Goal: Information Seeking & Learning: Learn about a topic

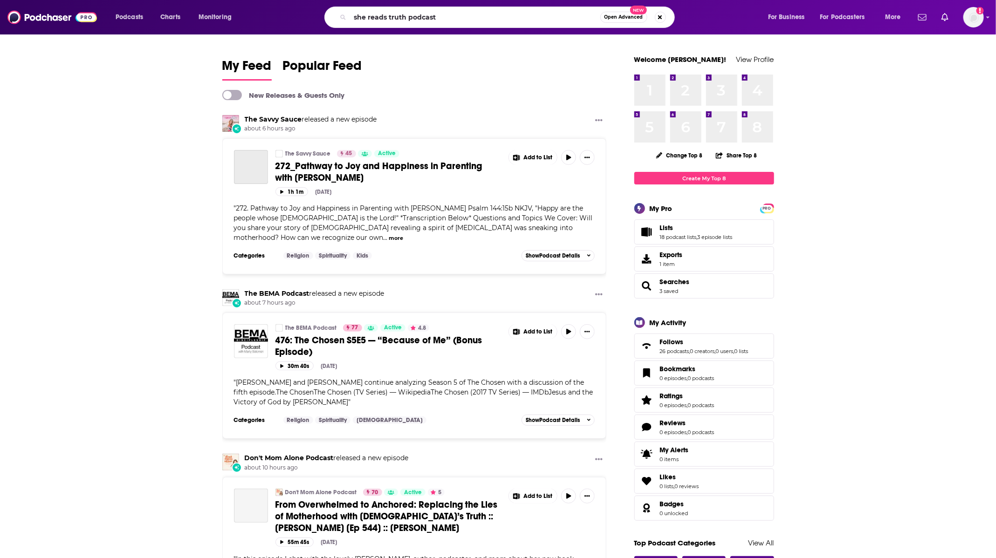
type input "she reads truth podcast"
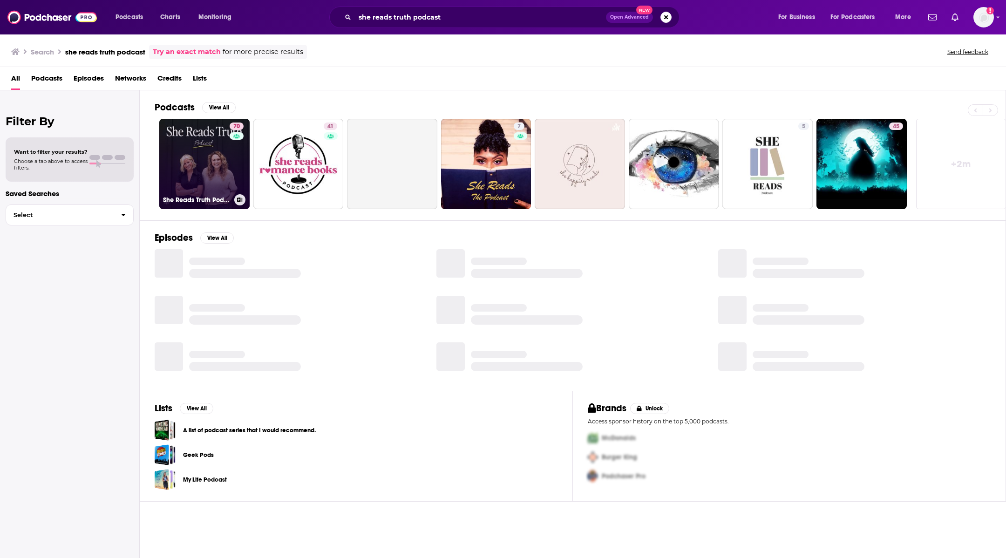
click at [183, 129] on link "70 She Reads Truth Podcast" at bounding box center [204, 164] width 90 height 90
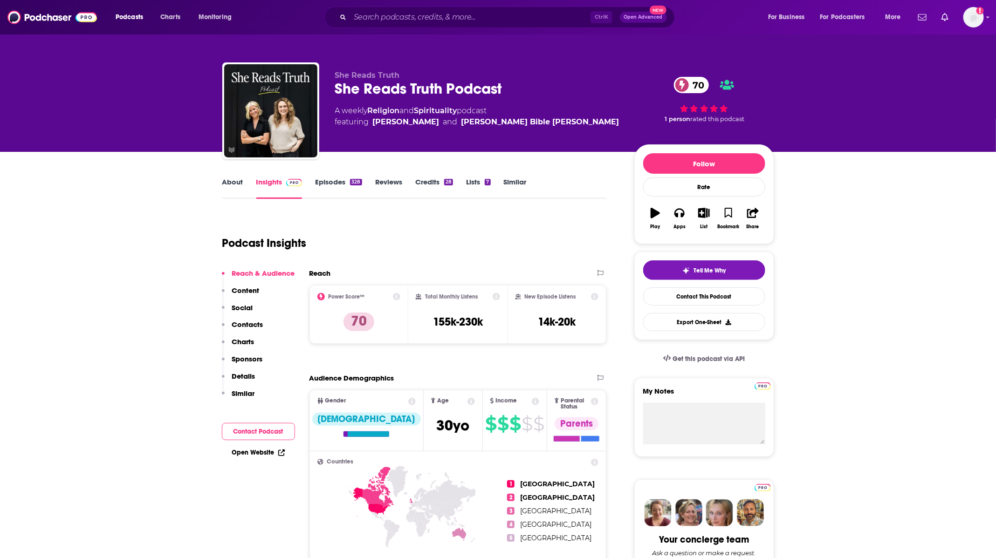
click at [488, 239] on div "Podcast Insights" at bounding box center [410, 238] width 377 height 48
click at [344, 185] on link "Episodes 328" at bounding box center [338, 187] width 47 height 21
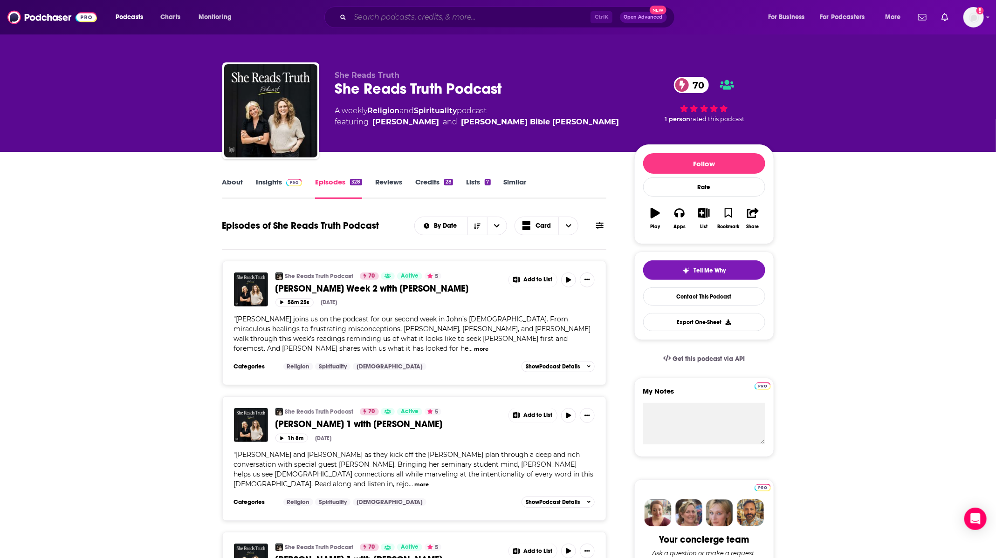
click at [397, 16] on input "Search podcasts, credits, & more..." at bounding box center [470, 17] width 240 height 15
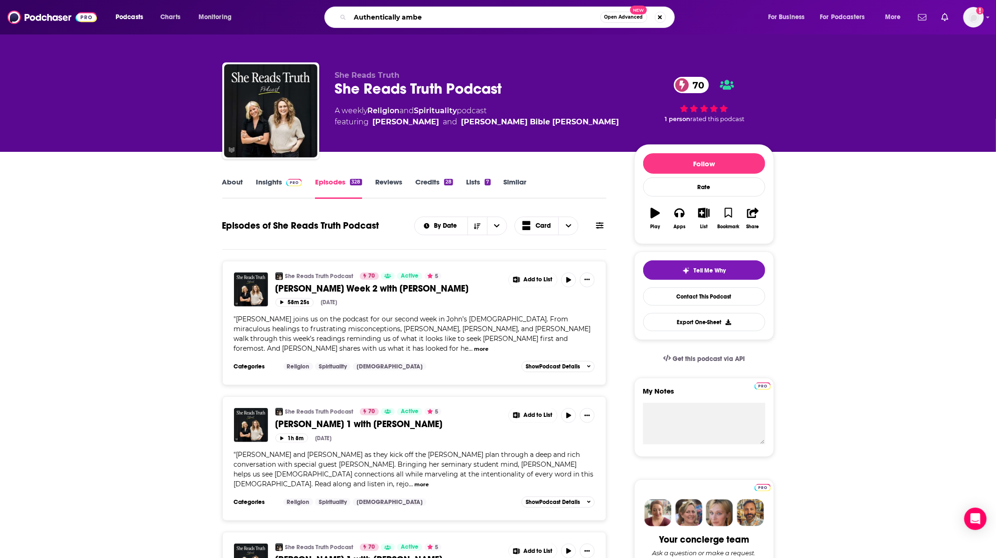
type input "Authentically amber"
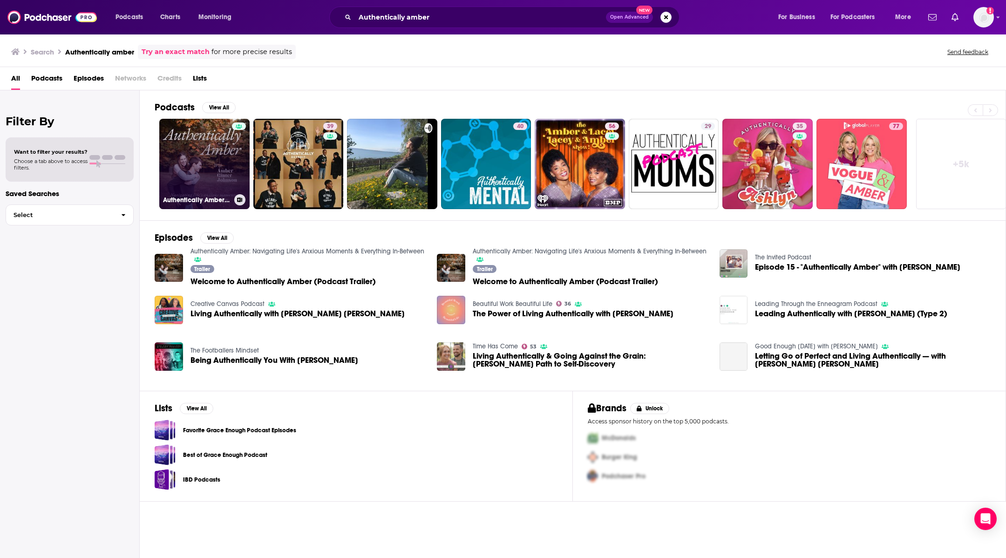
click at [179, 138] on link "Authentically Amber: Navigating Life's Anxious Moments & Everything In-Between" at bounding box center [204, 164] width 90 height 90
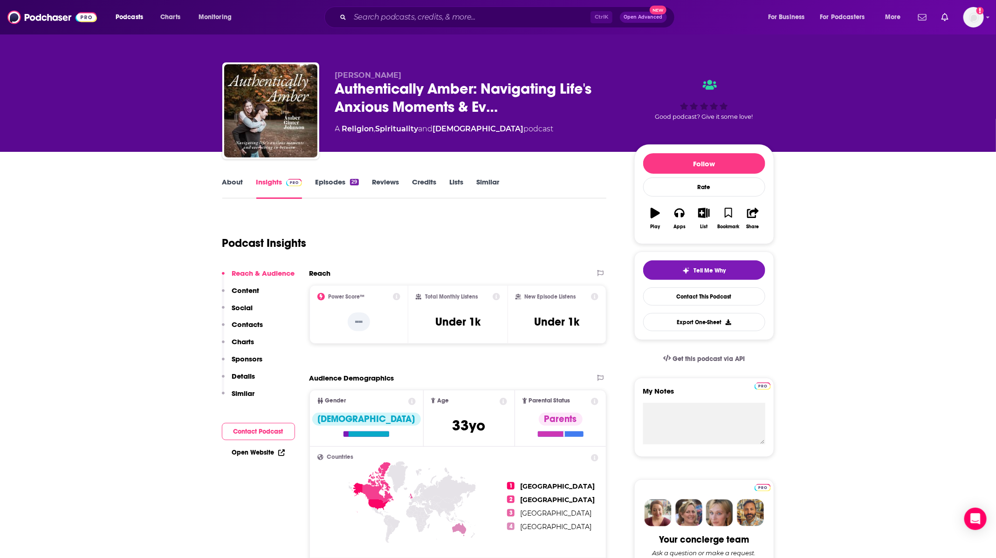
click at [338, 177] on div "About Insights Episodes 29 Reviews Credits Lists Similar" at bounding box center [414, 187] width 384 height 23
click at [328, 182] on link "Episodes 29" at bounding box center [336, 187] width 43 height 21
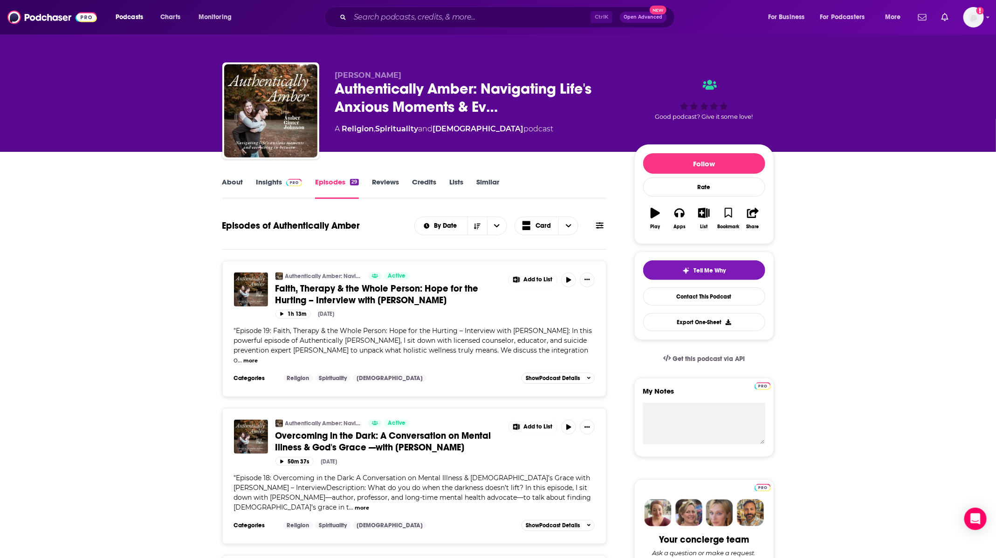
click at [279, 185] on link "Insights" at bounding box center [279, 187] width 46 height 21
